Goal: Information Seeking & Learning: Understand process/instructions

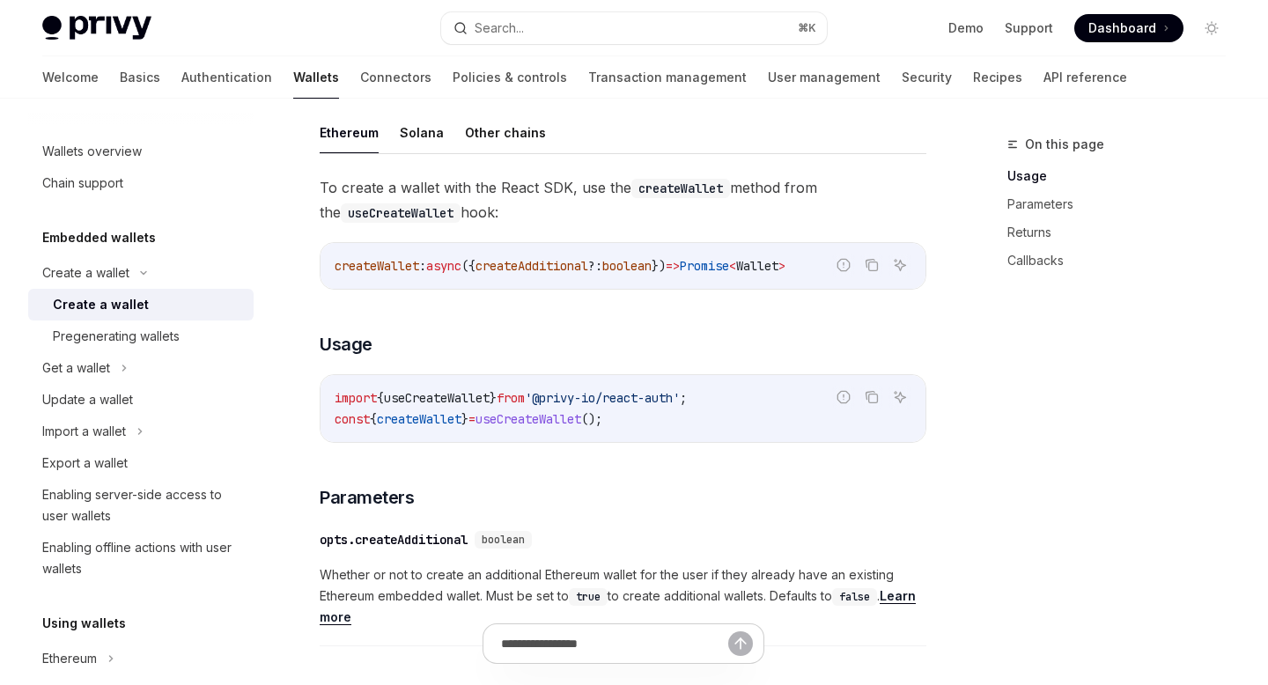
scroll to position [543, 0]
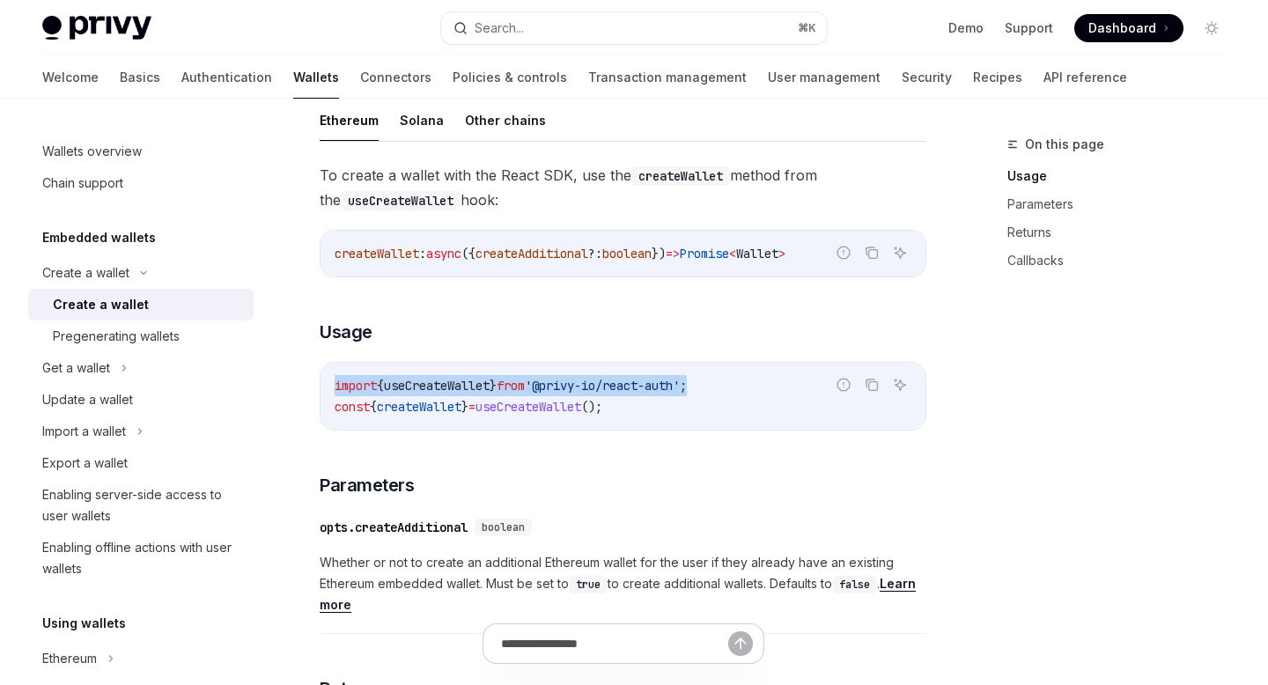
drag, startPoint x: 723, startPoint y: 387, endPoint x: 288, endPoint y: 386, distance: 435.1
click at [288, 386] on div "Create a wallet Create a wallet OpenAI Open in ChatGPT OpenAI Open in ChatGPT P…" at bounding box center [458, 611] width 944 height 2043
copy span "import { useCreateWallet } from '@privy-io/react-auth' ;"
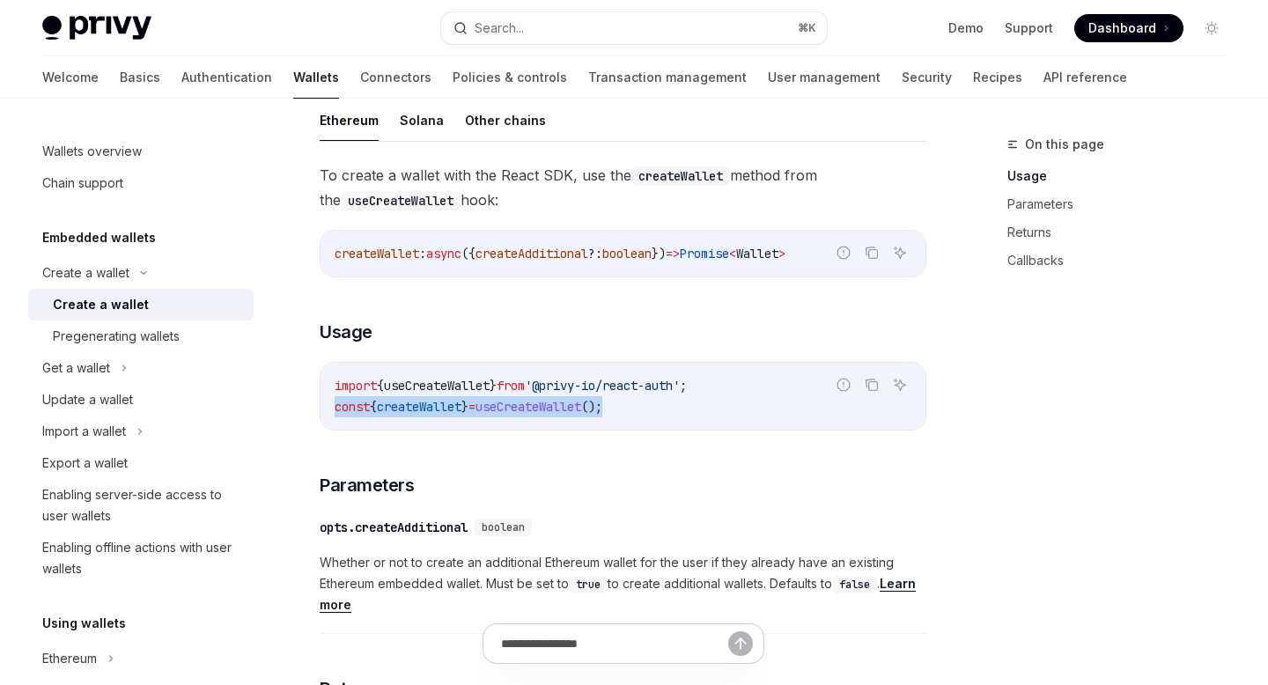
drag, startPoint x: 330, startPoint y: 410, endPoint x: 669, endPoint y: 410, distance: 338.2
click at [669, 410] on div "import { useCreateWallet } from '@privy-io/react-auth' ; const { createWallet }…" at bounding box center [623, 396] width 605 height 67
copy span "const { createWallet } = useCreateWallet ();"
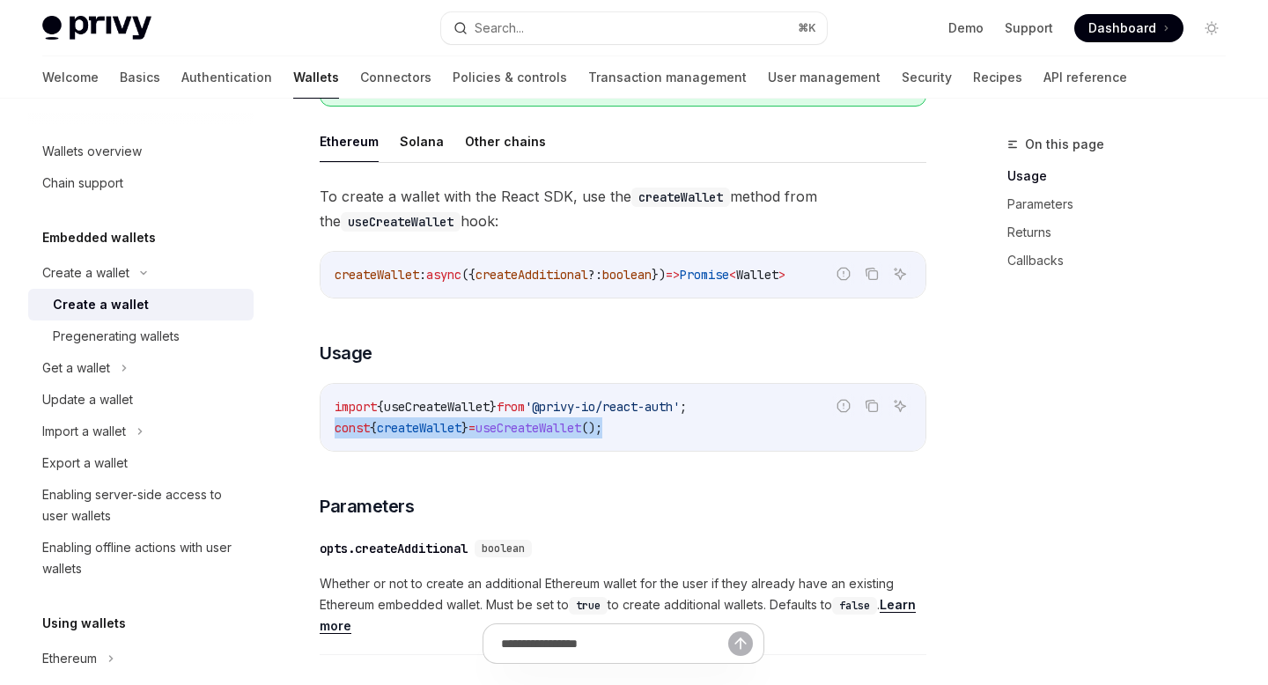
scroll to position [632, 0]
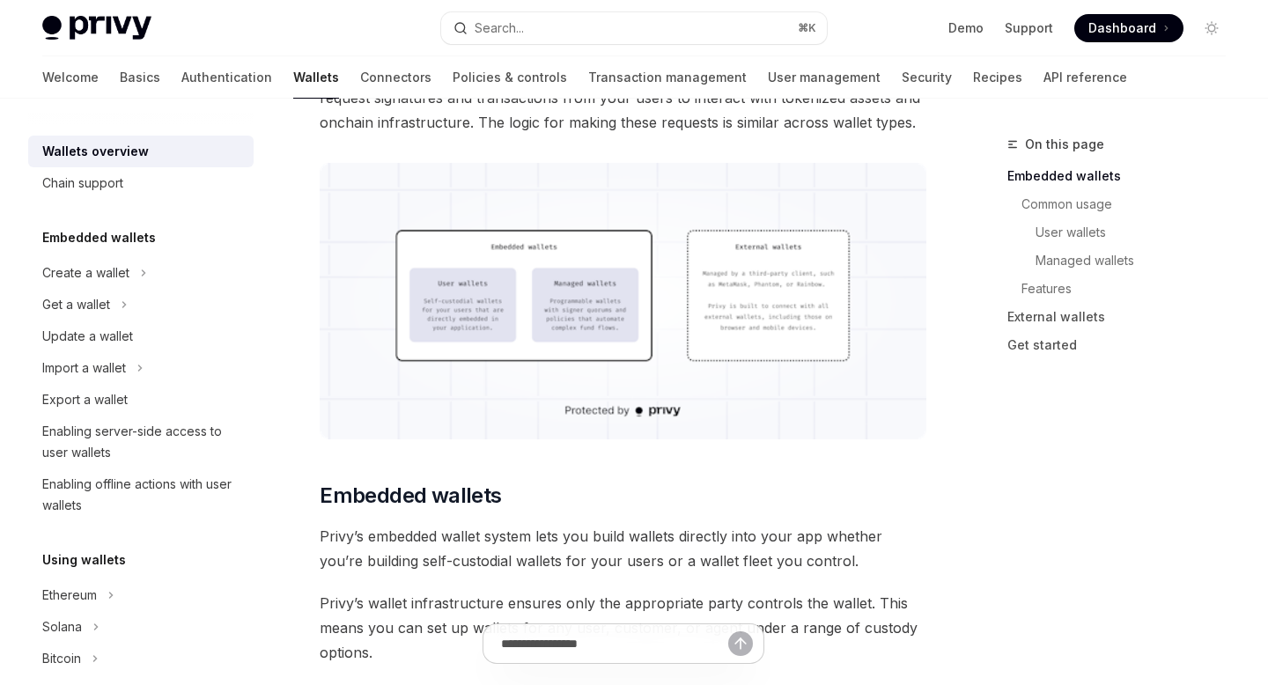
scroll to position [510, 0]
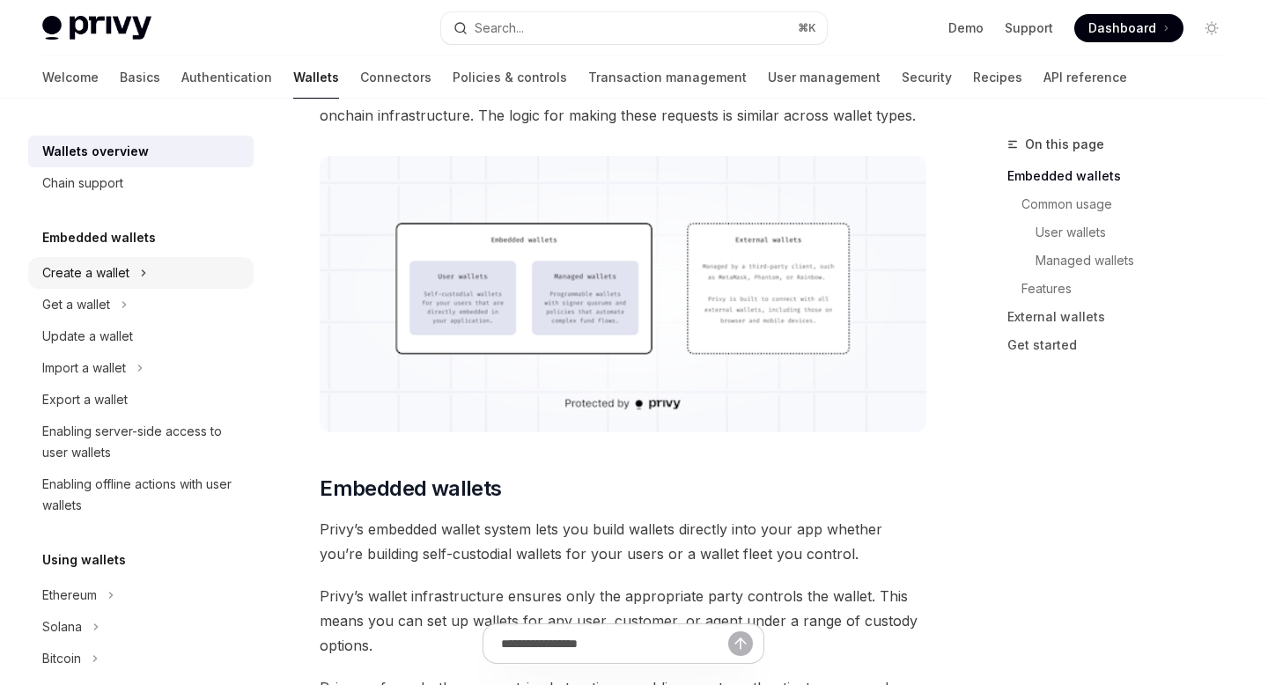
click at [96, 267] on div "Create a wallet" at bounding box center [85, 272] width 87 height 21
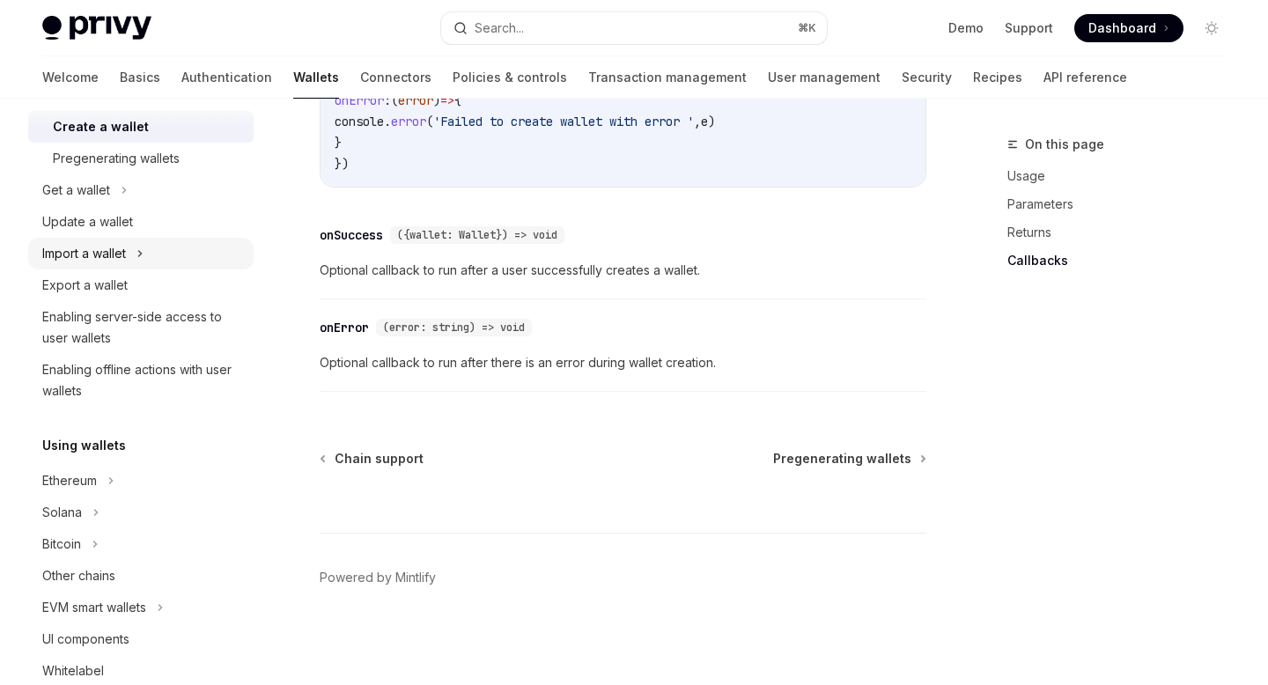
scroll to position [179, 0]
click at [89, 505] on div "Solana" at bounding box center [140, 512] width 225 height 32
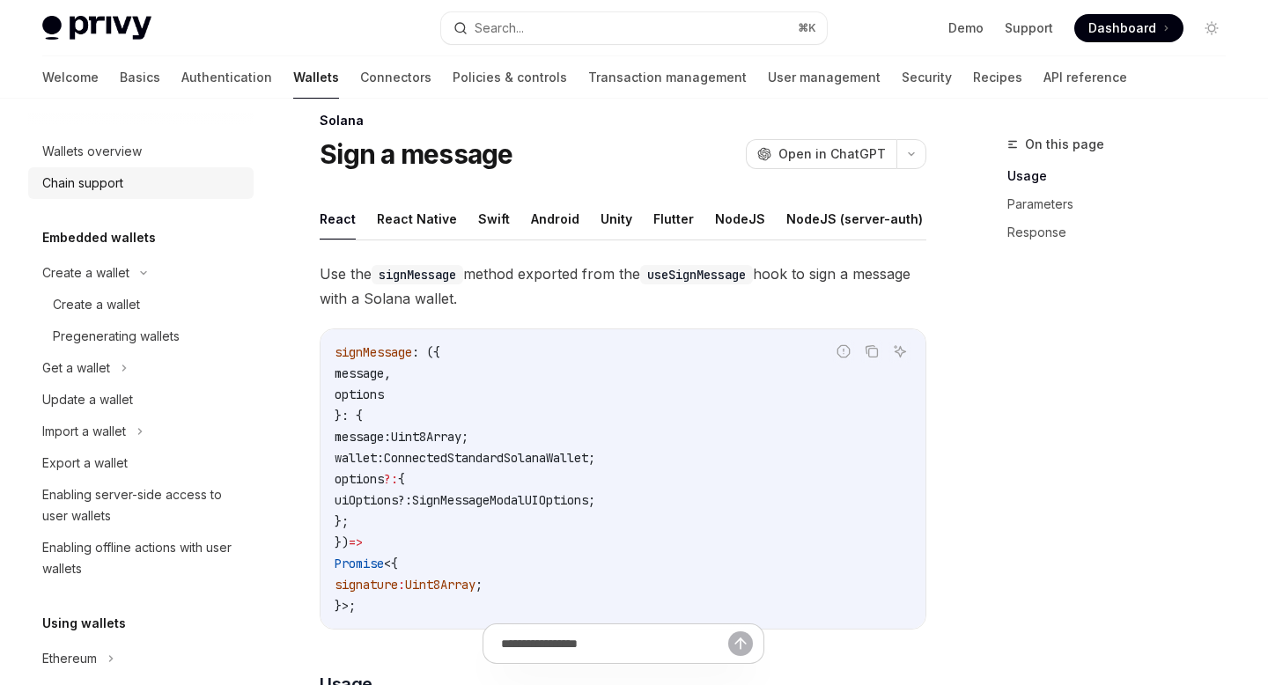
click at [131, 185] on div "Chain support" at bounding box center [142, 183] width 201 height 21
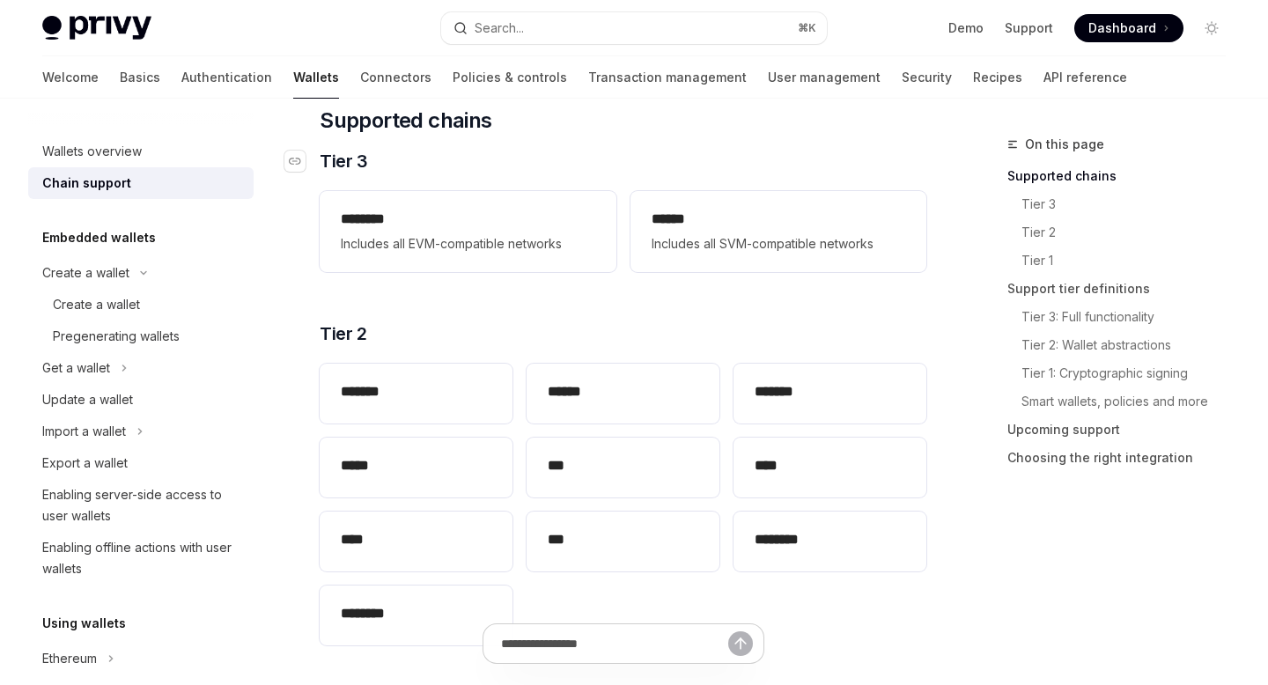
scroll to position [257, 0]
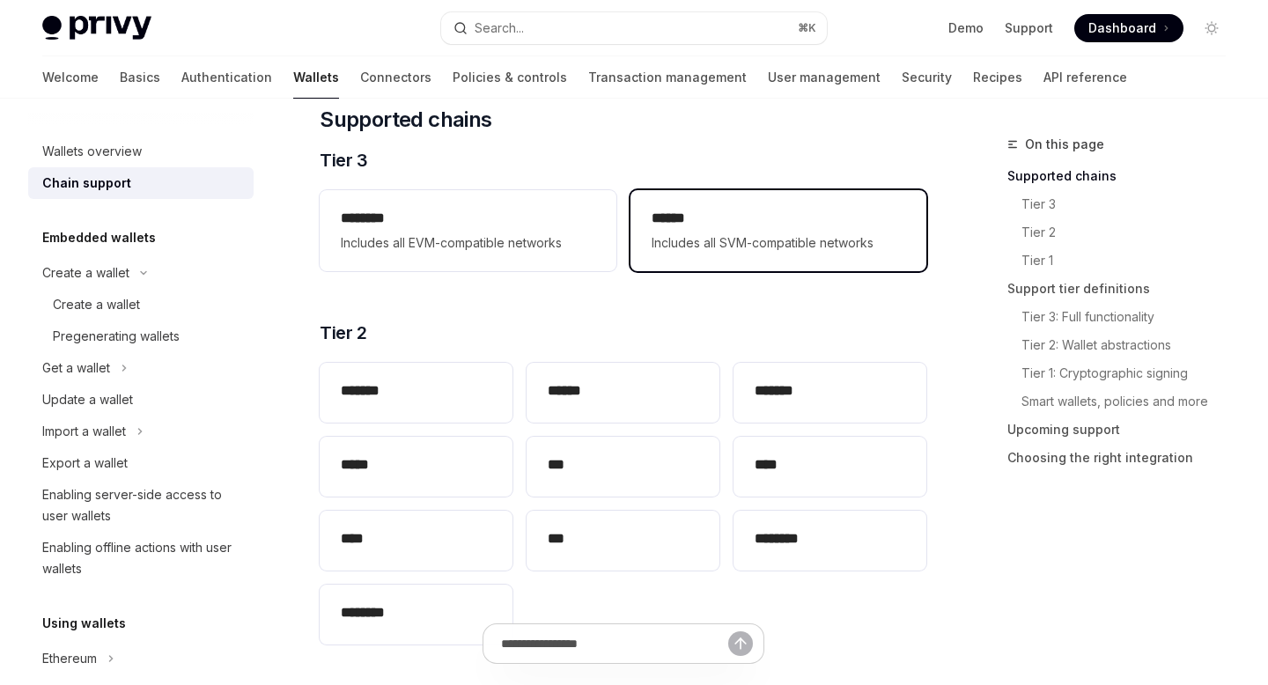
click at [727, 222] on h2 "******" at bounding box center [779, 218] width 254 height 21
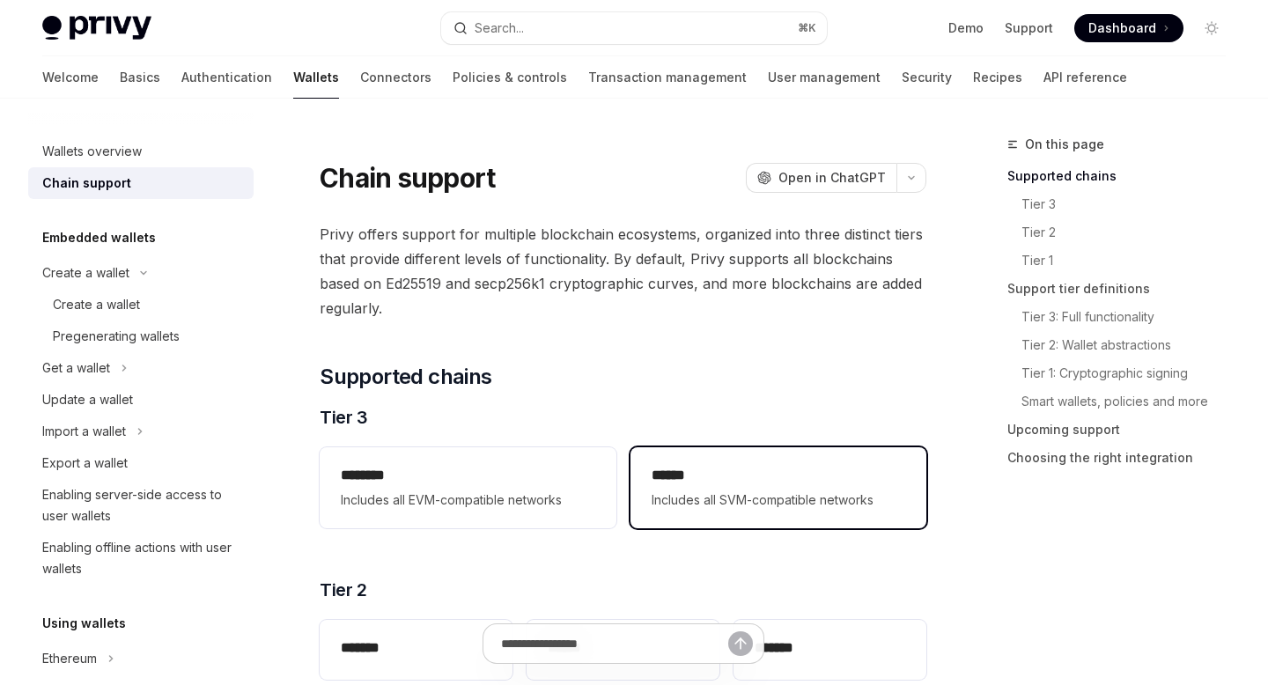
type textarea "*"
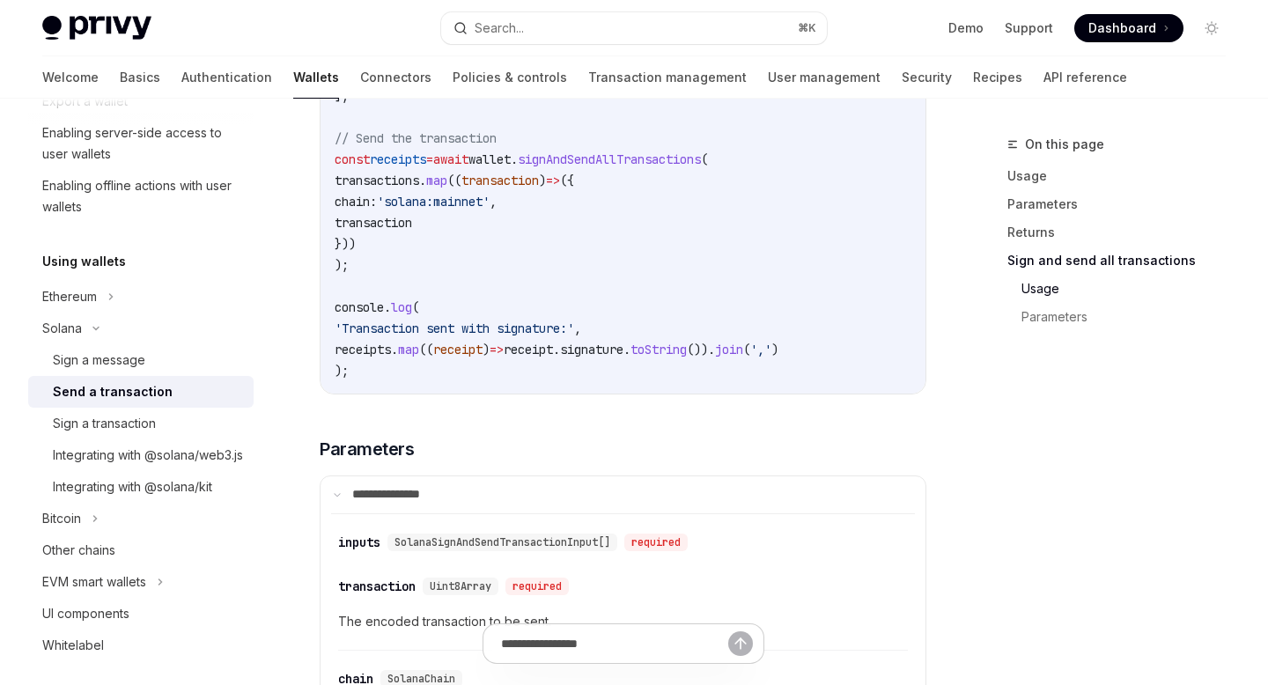
scroll to position [3947, 0]
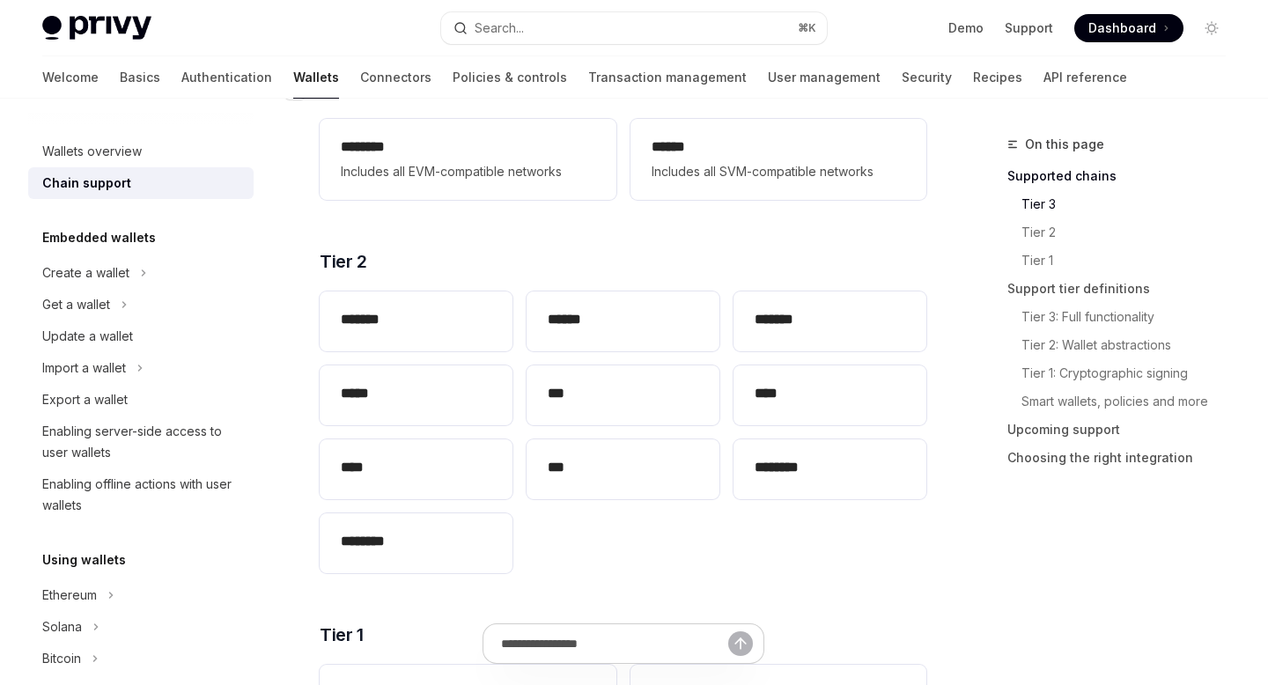
scroll to position [351, 0]
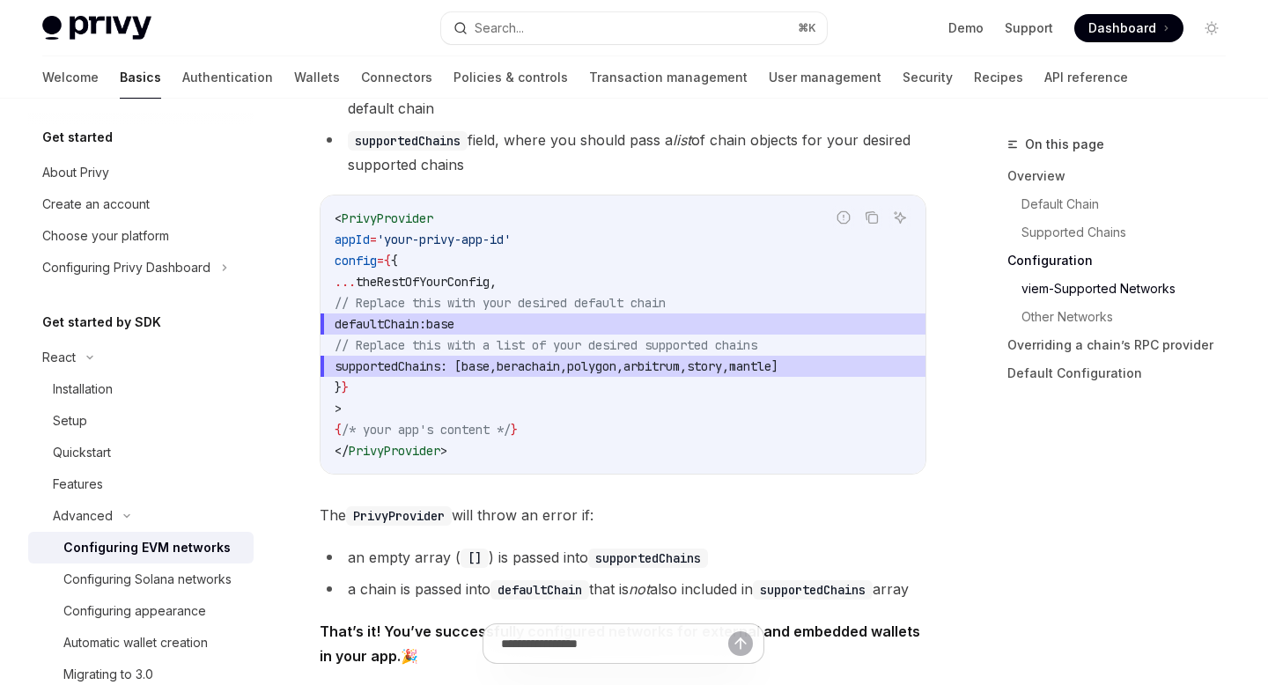
scroll to position [2454, 0]
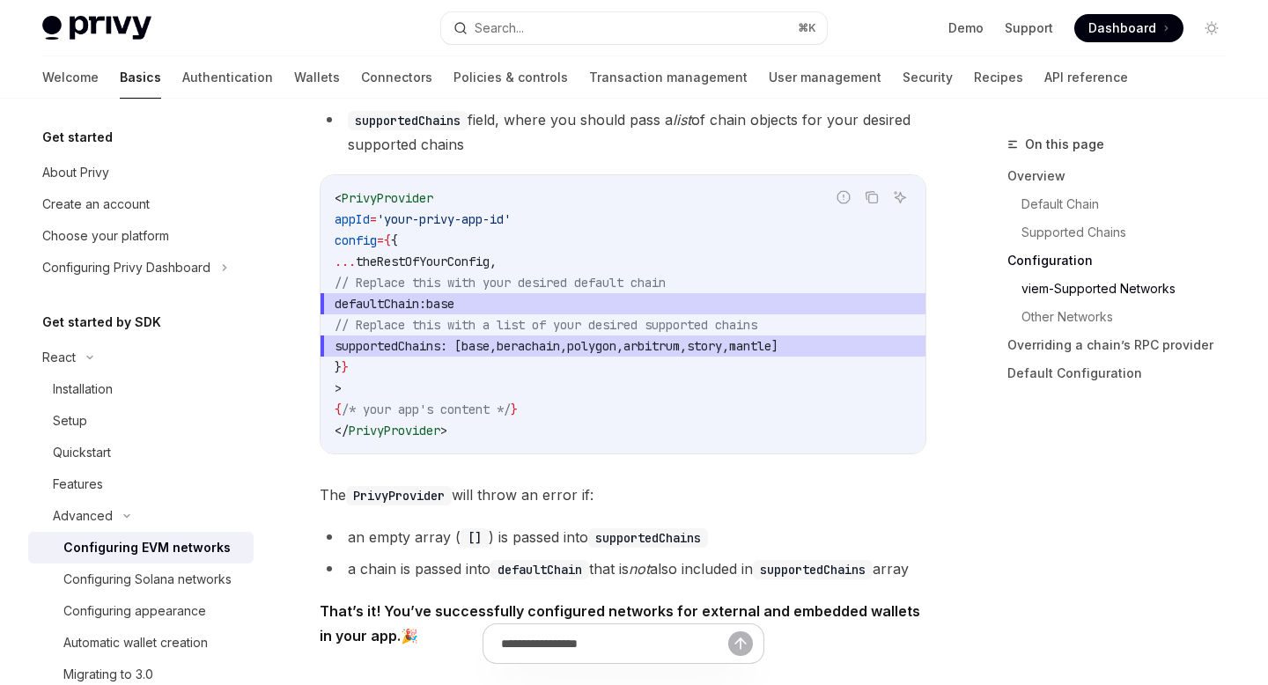
drag, startPoint x: 395, startPoint y: 312, endPoint x: 543, endPoint y: 309, distance: 148.9
click at [543, 309] on span "defaultChain: base" at bounding box center [623, 303] width 577 height 21
copy span "defaultChain: base"
click at [454, 310] on span "base" at bounding box center [440, 304] width 28 height 16
drag, startPoint x: 518, startPoint y: 309, endPoint x: 395, endPoint y: 309, distance: 123.3
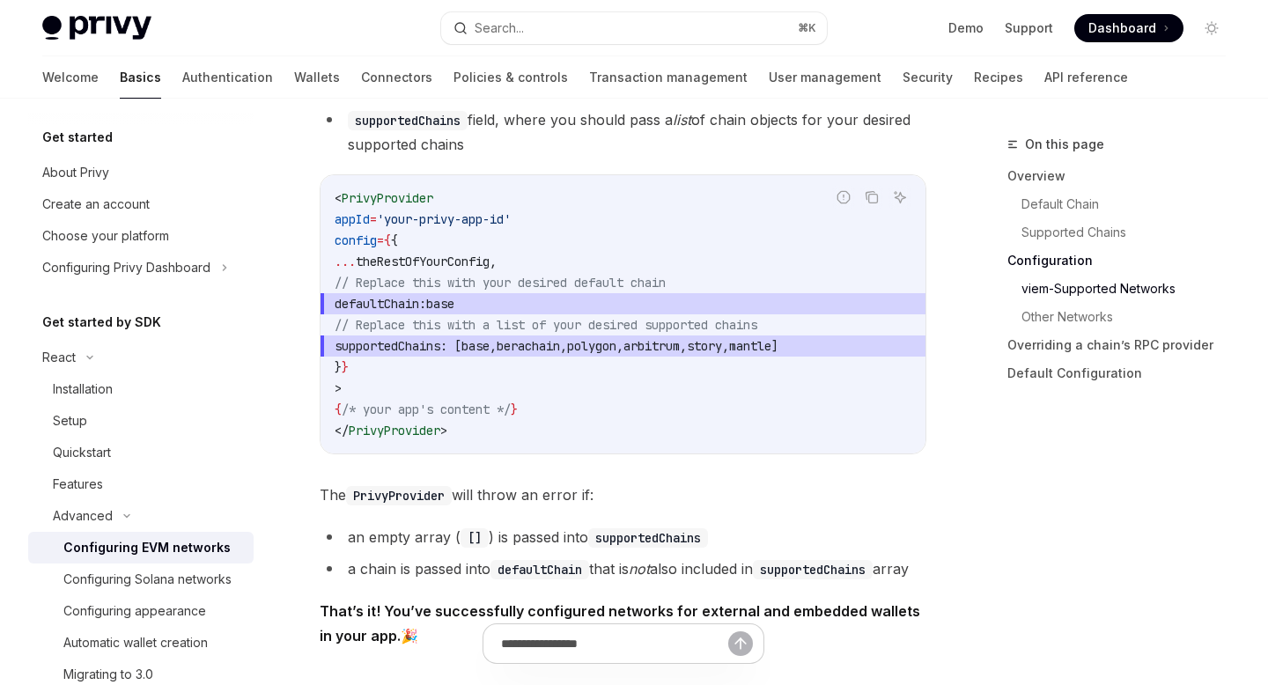
click at [395, 309] on span "defaultChain: base" at bounding box center [623, 303] width 577 height 21
copy span "defaultChain: base"
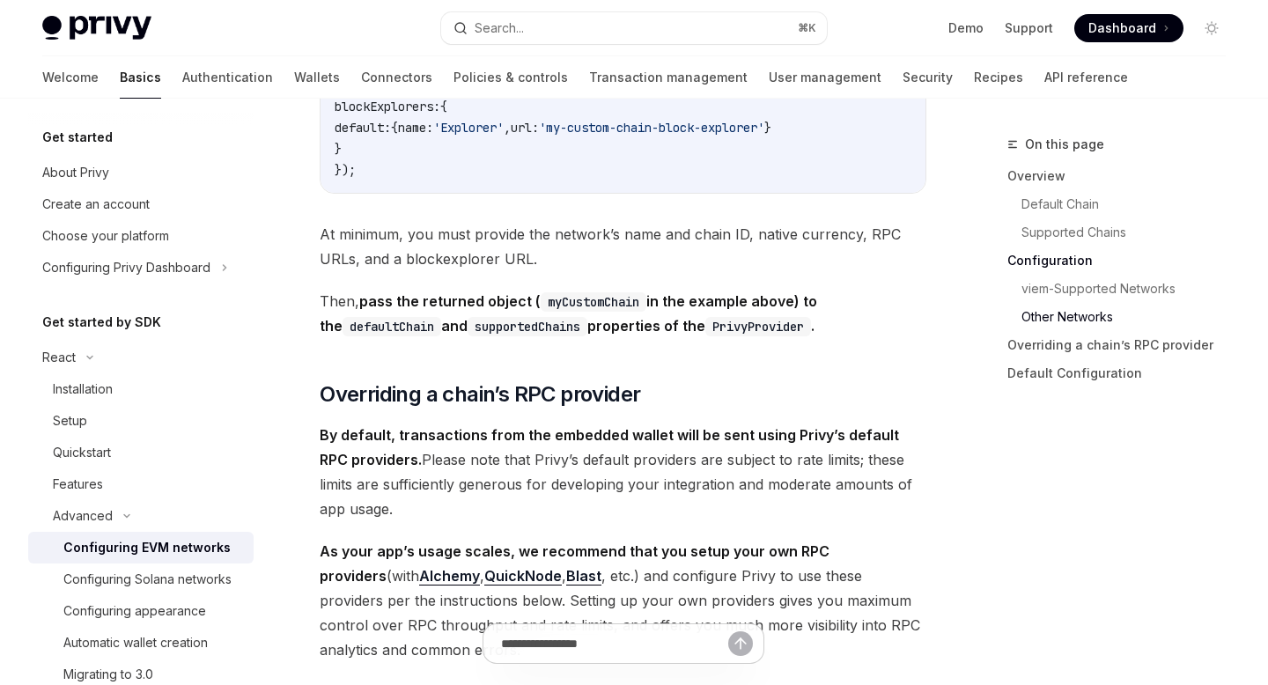
scroll to position [3648, 0]
